Goal: Obtain resource: Obtain resource

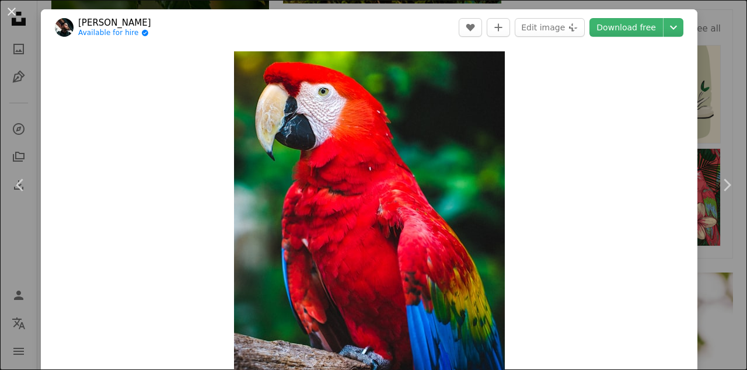
scroll to position [2, 0]
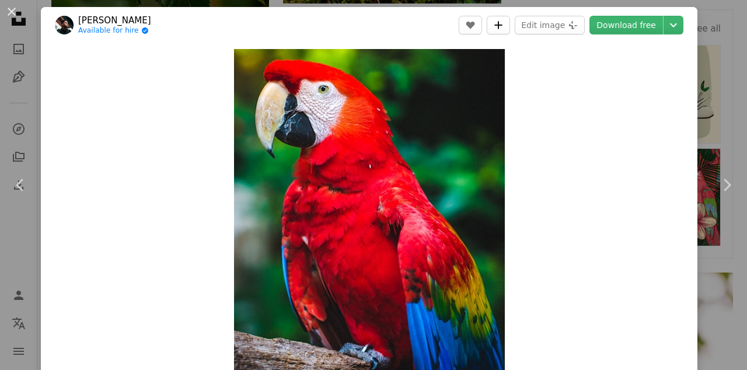
click at [503, 28] on icon "A plus sign" at bounding box center [497, 24] width 9 height 9
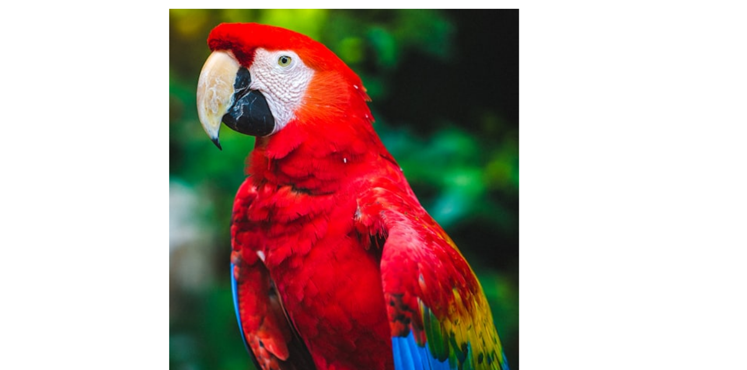
scroll to position [585, 0]
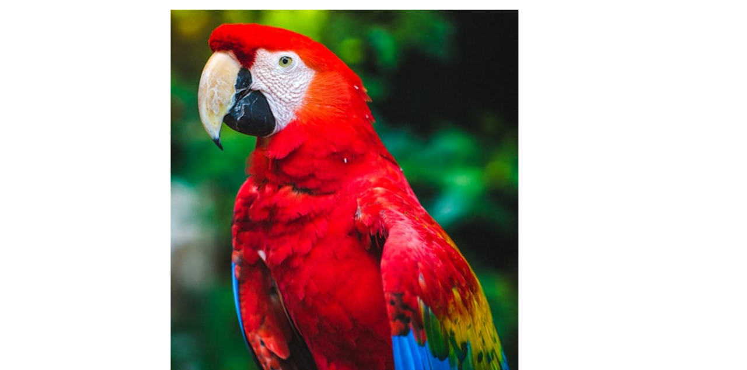
click at [451, 160] on img "Zoom in on this image" at bounding box center [369, 217] width 271 height 338
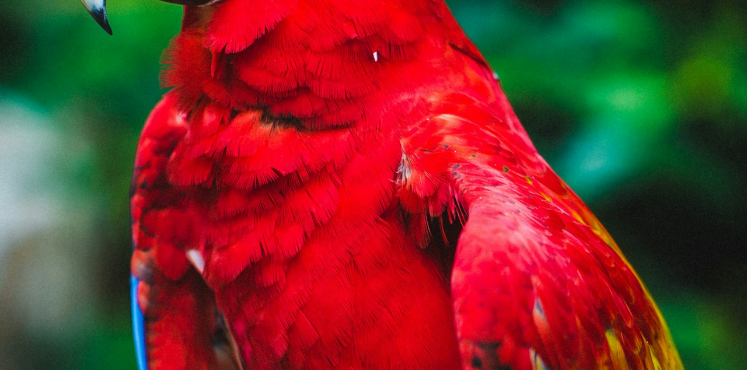
scroll to position [267, 0]
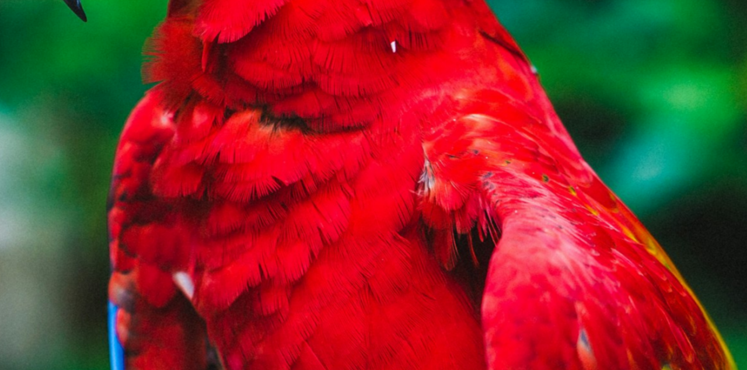
click at [357, 128] on img "Zoom out on this image" at bounding box center [373, 199] width 748 height 935
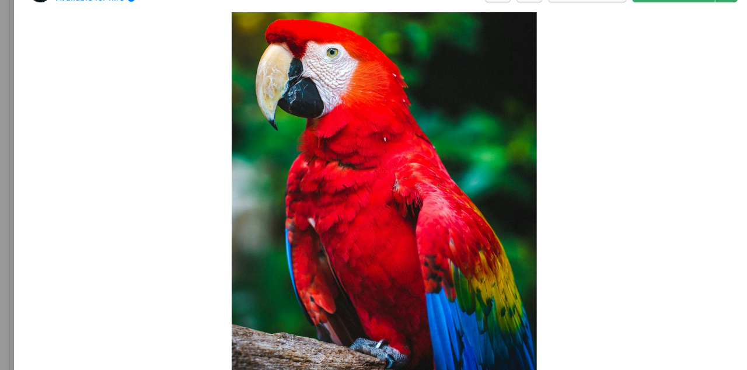
scroll to position [0, 0]
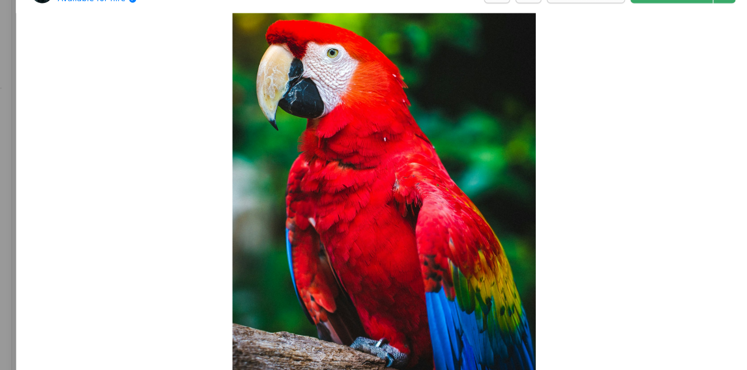
click at [426, 194] on img "Zoom in on this image" at bounding box center [369, 200] width 271 height 338
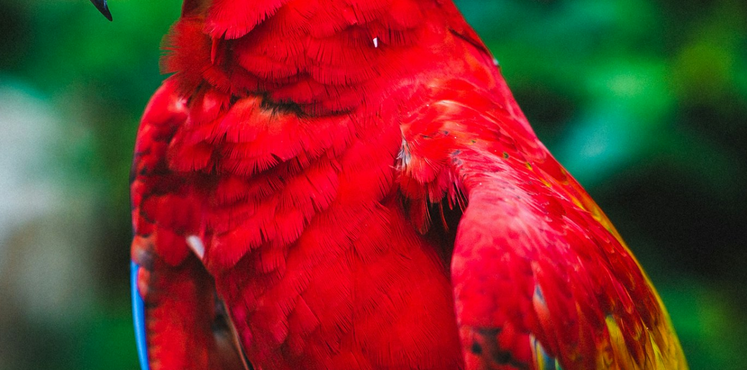
click at [418, 181] on img "Zoom out on this image" at bounding box center [373, 185] width 748 height 935
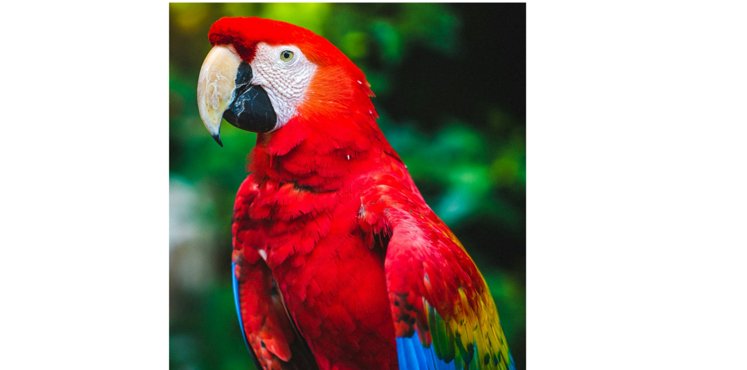
click at [423, 166] on img "Zoom in on this image" at bounding box center [369, 206] width 271 height 338
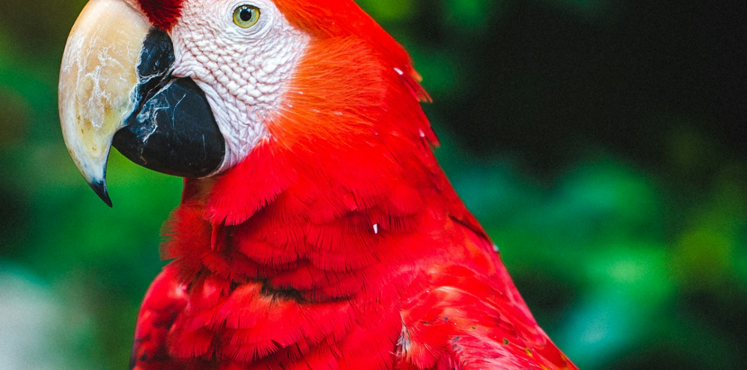
click at [715, 27] on img "Zoom out on this image" at bounding box center [373, 371] width 748 height 935
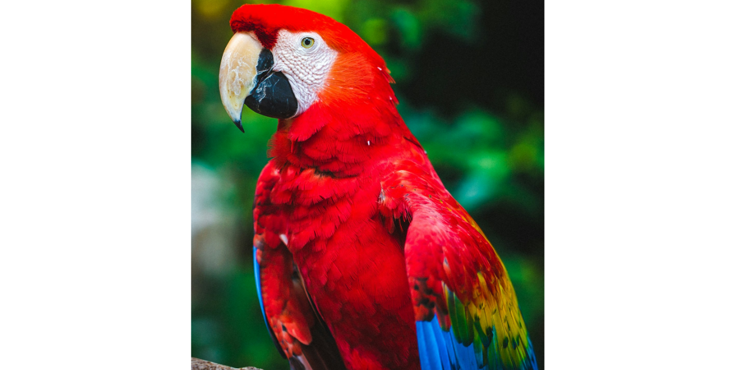
click at [409, 176] on img "Zoom in on this image" at bounding box center [369, 199] width 271 height 338
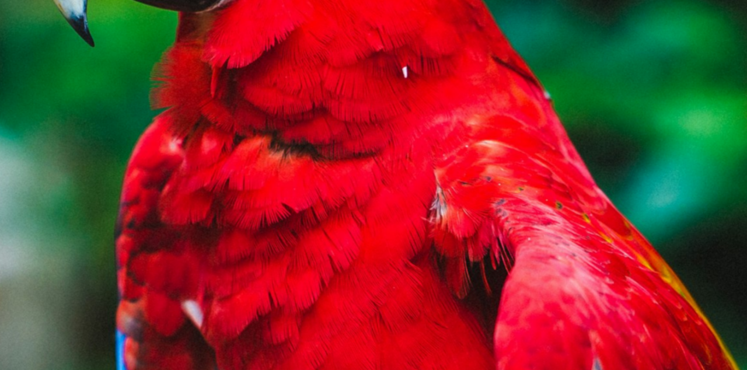
click at [351, 273] on img "Zoom out on this image" at bounding box center [373, 235] width 748 height 935
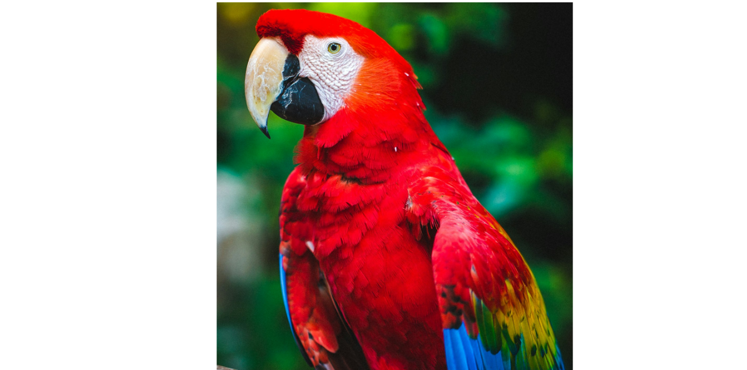
click at [492, 47] on img "Zoom in on this image" at bounding box center [369, 199] width 271 height 338
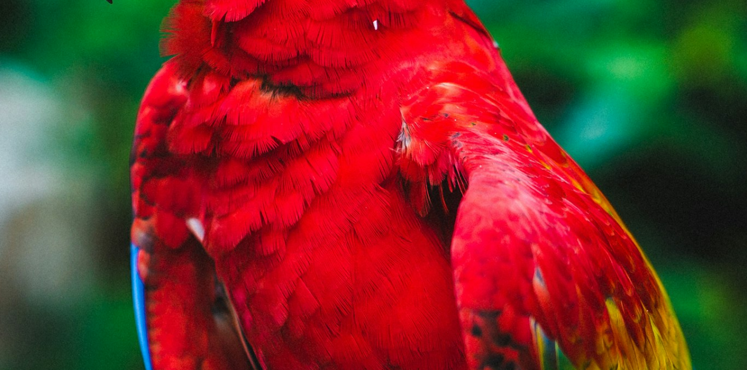
click at [395, 306] on img "Zoom out on this image" at bounding box center [373, 168] width 748 height 935
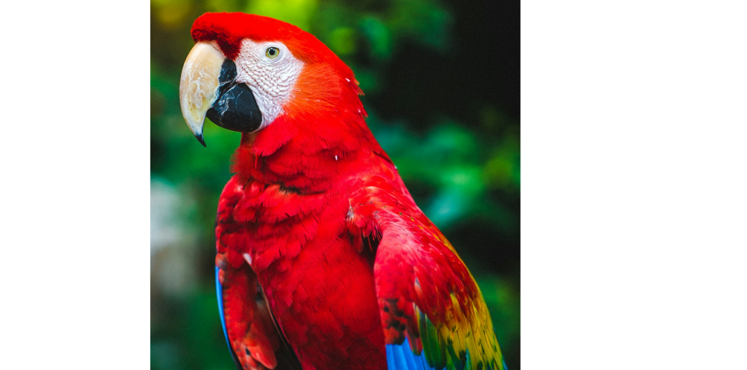
scroll to position [585, 0]
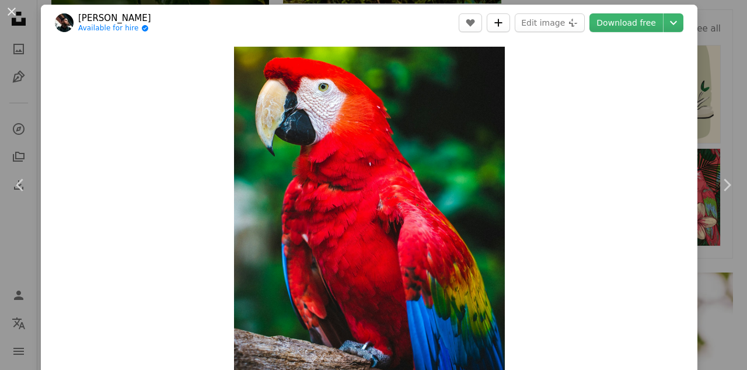
click at [503, 24] on icon "A plus sign" at bounding box center [497, 22] width 9 height 9
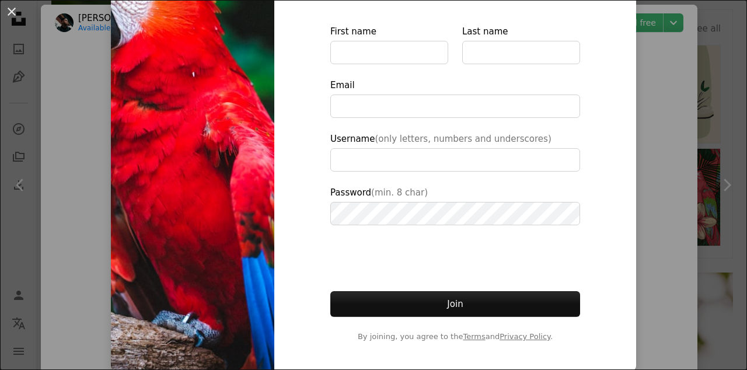
scroll to position [120, 0]
type input "**********"
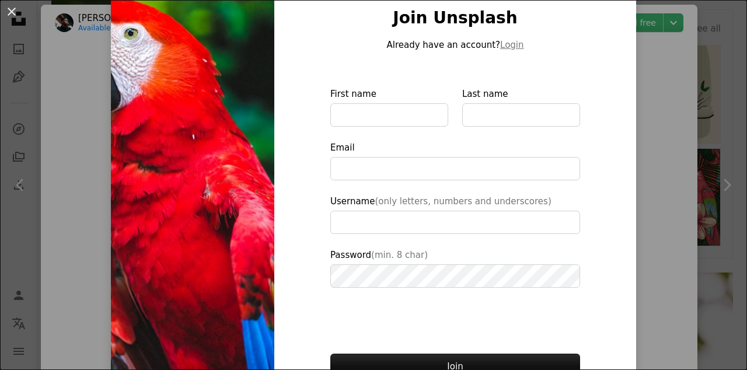
scroll to position [0, 0]
